Goal: Use online tool/utility: Utilize a website feature to perform a specific function

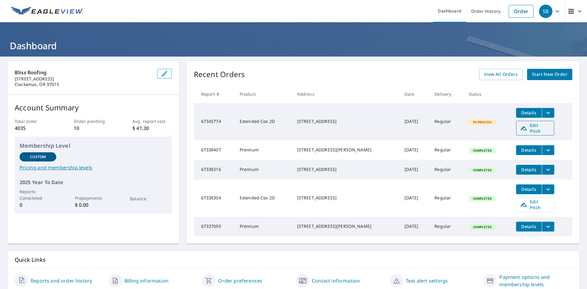
click at [529, 126] on span "Edit Pitch" at bounding box center [535, 128] width 30 height 12
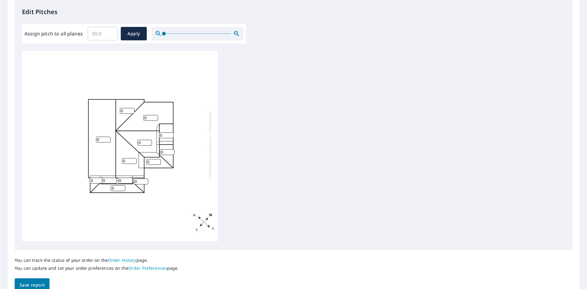
scroll to position [195, 0]
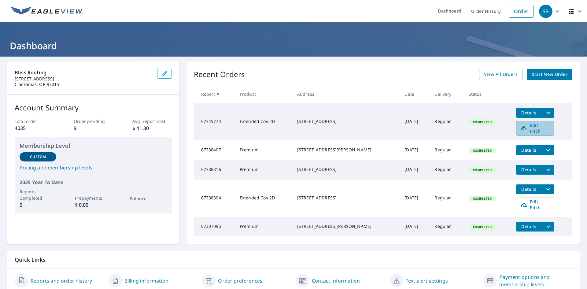
click at [543, 126] on span "Edit Pitch" at bounding box center [535, 128] width 30 height 12
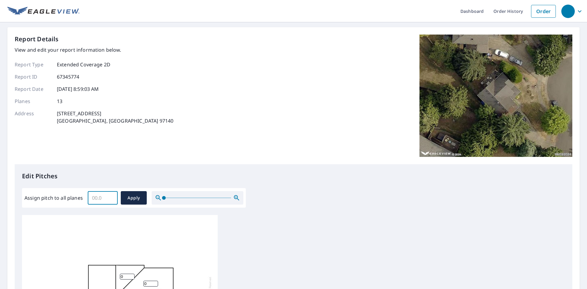
click at [94, 202] on input "Assign pitch to all planes" at bounding box center [103, 197] width 30 height 17
type input "8"
click at [134, 195] on span "Apply" at bounding box center [134, 198] width 16 height 8
type input "8"
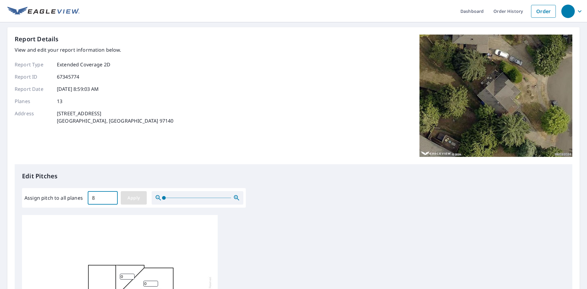
type input "8"
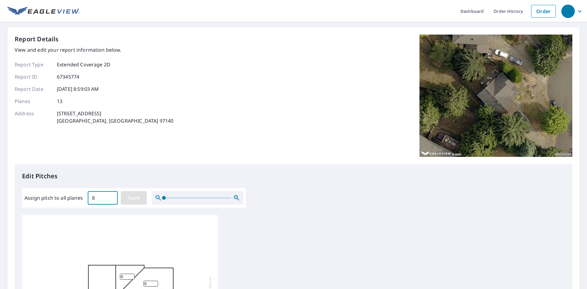
type input "8"
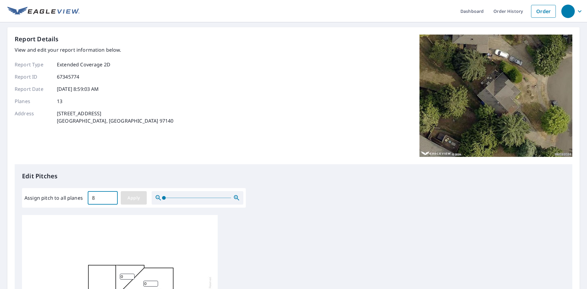
type input "8"
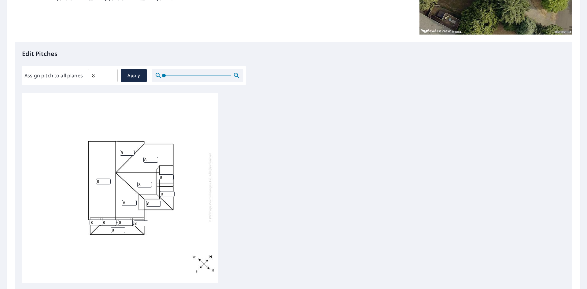
scroll to position [6, 0]
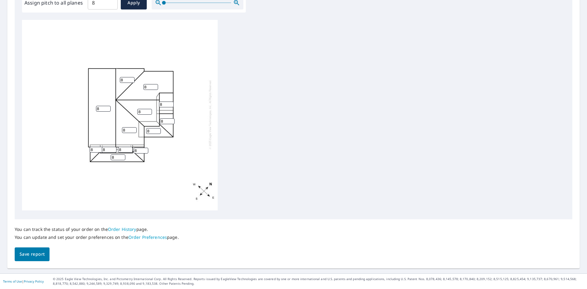
click at [39, 253] on span "Save report" at bounding box center [32, 254] width 25 height 8
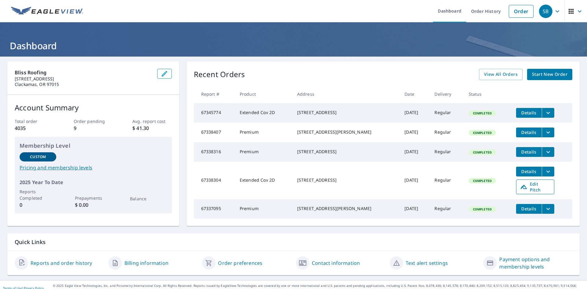
click at [528, 190] on span "Edit Pitch" at bounding box center [535, 187] width 30 height 12
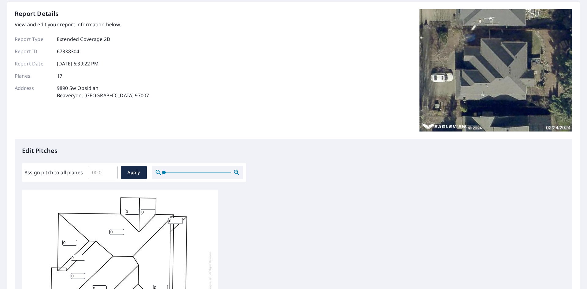
scroll to position [61, 0]
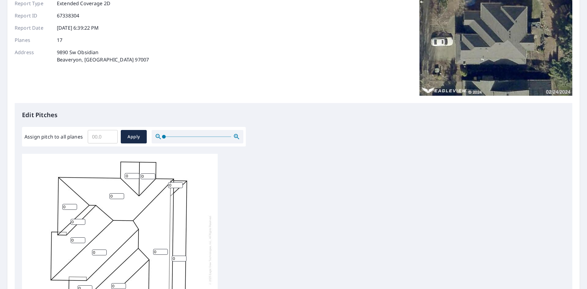
click at [102, 139] on input "Assign pitch to all planes" at bounding box center [103, 136] width 30 height 17
type input "7"
click at [138, 135] on span "Apply" at bounding box center [134, 137] width 16 height 8
type input "7"
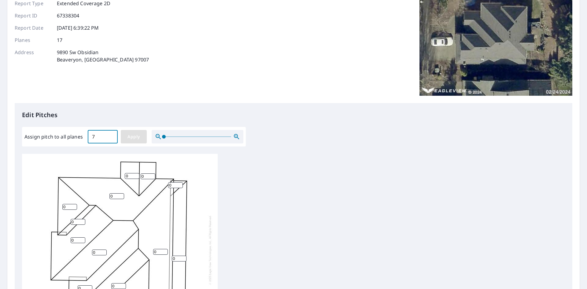
type input "7"
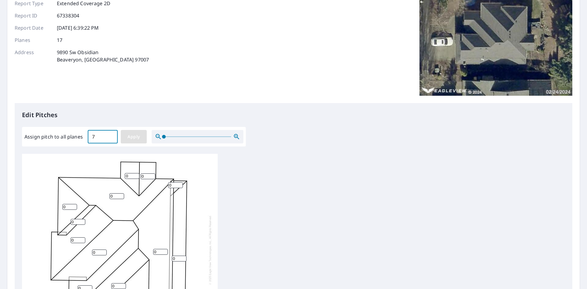
type input "7"
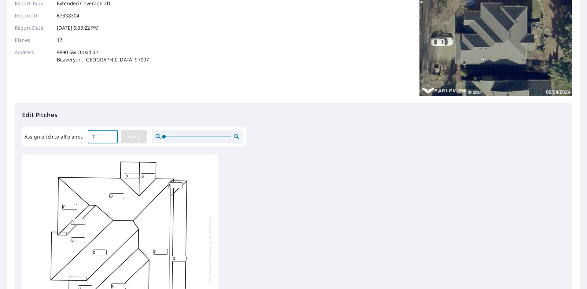
type input "7"
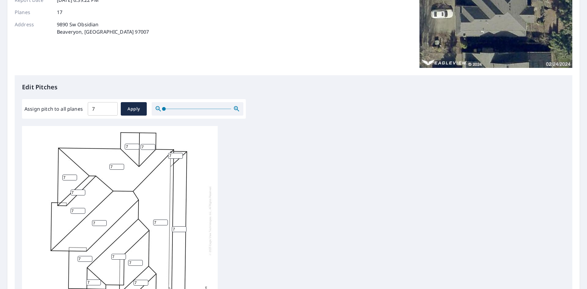
scroll to position [184, 0]
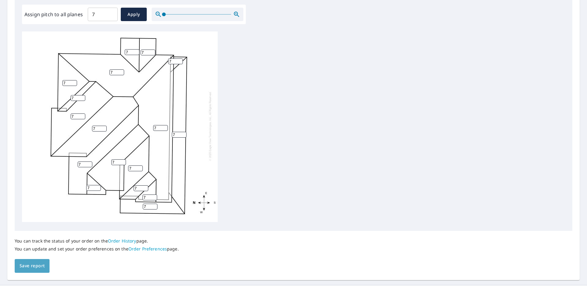
click at [39, 261] on button "Save report" at bounding box center [32, 266] width 35 height 14
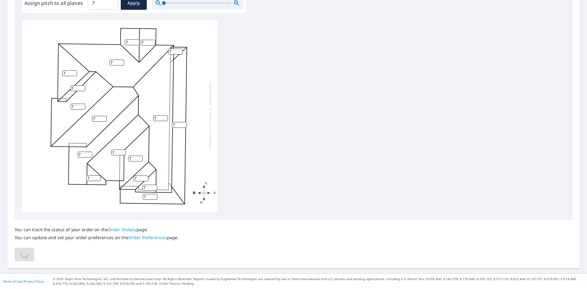
scroll to position [0, 0]
